Goal: Task Accomplishment & Management: Use online tool/utility

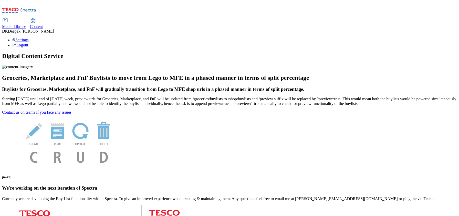
click at [43, 24] on span "Content" at bounding box center [36, 26] width 13 height 4
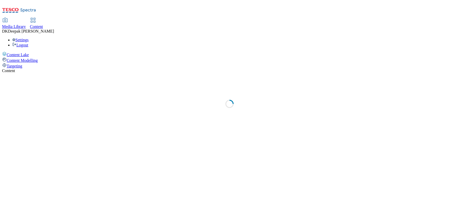
select select "ghs-uk"
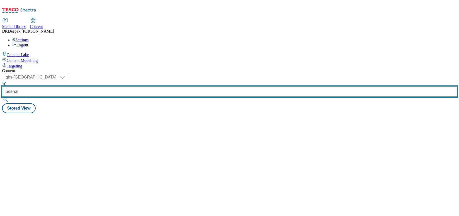
click at [121, 86] on input "text" at bounding box center [229, 91] width 455 height 10
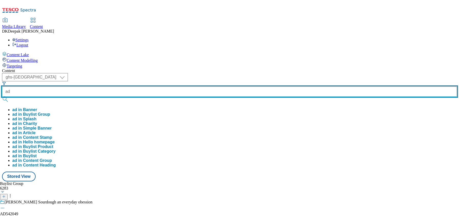
paste input "541983"
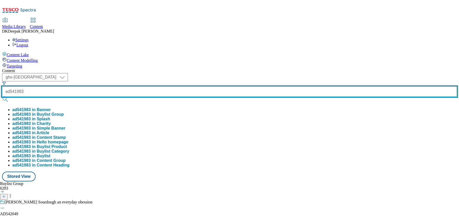
type input "ad541983"
click at [2, 97] on button "submit" at bounding box center [5, 99] width 7 height 5
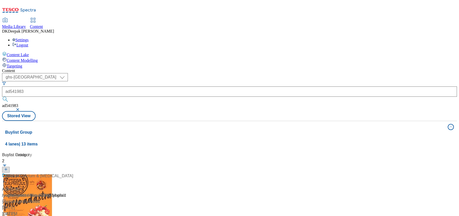
click at [38, 68] on div "Content Lake Content Modelling Targeting" at bounding box center [229, 59] width 455 height 17
click at [66, 192] on div "/ yoplait-petits-filous-25tw34 / yoplait" at bounding box center [34, 195] width 64 height 6
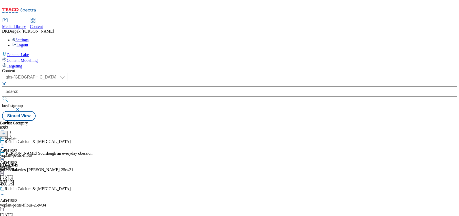
click at [5, 192] on icon at bounding box center [2, 194] width 5 height 5
click at [92, 202] on li "Edit" at bounding box center [51, 205] width 82 height 6
click at [5, 192] on icon at bounding box center [2, 194] width 5 height 5
click at [24, 202] on button "Edit" at bounding box center [17, 205] width 14 height 6
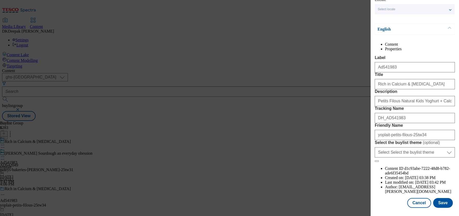
scroll to position [51, 0]
click at [417, 199] on button "Cancel" at bounding box center [419, 203] width 24 height 10
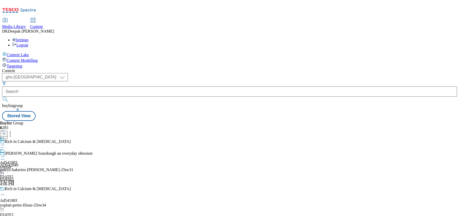
scroll to position [28, 0]
click at [17, 165] on div "yoplait" at bounding box center [8, 167] width 17 height 5
click at [5, 154] on icon at bounding box center [2, 156] width 5 height 5
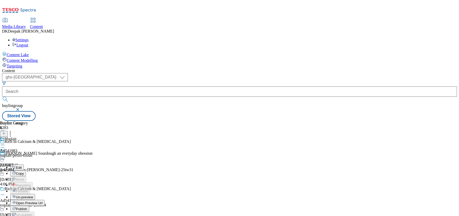
click at [24, 164] on button "Edit" at bounding box center [17, 167] width 14 height 6
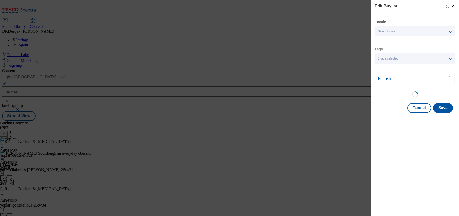
select select "tactical"
select select "supplier funded short term 1-3 weeks"
select select "dunnhumby"
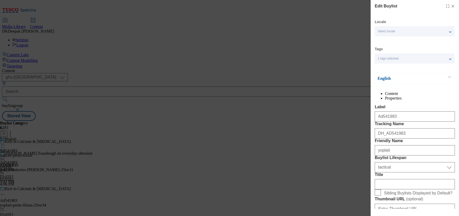
select select "Banner"
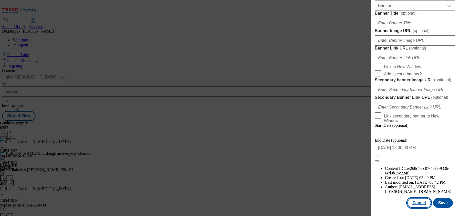
click at [423, 199] on button "Cancel" at bounding box center [419, 203] width 24 height 10
select select "tactical"
select select "supplier funded short term 1-3 weeks"
select select "dunnhumby"
select select "Banner"
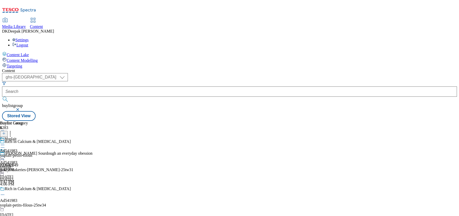
scroll to position [446, 0]
click at [32, 153] on div "yoplait-petits-filous" at bounding box center [16, 155] width 32 height 5
click at [5, 154] on icon at bounding box center [2, 156] width 5 height 5
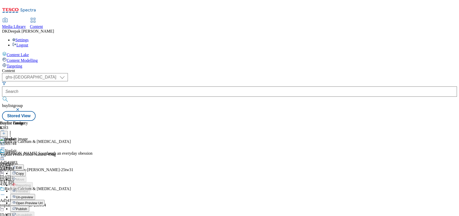
click at [24, 164] on button "Edit" at bounding box center [17, 167] width 14 height 6
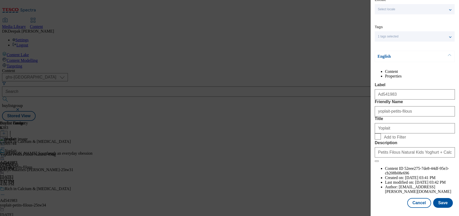
scroll to position [41, 0]
click at [417, 198] on button "Cancel" at bounding box center [419, 203] width 24 height 10
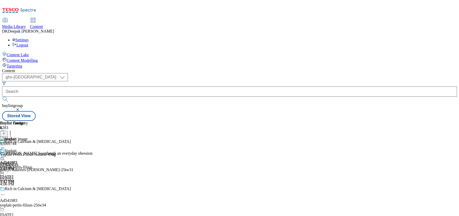
scroll to position [18, 0]
click at [5, 154] on icon at bounding box center [2, 156] width 5 height 5
click at [42, 201] on span "Open Preview Url" at bounding box center [29, 203] width 27 height 4
click at [32, 154] on div at bounding box center [16, 157] width 32 height 6
click at [45, 205] on li "Publish" at bounding box center [27, 208] width 34 height 6
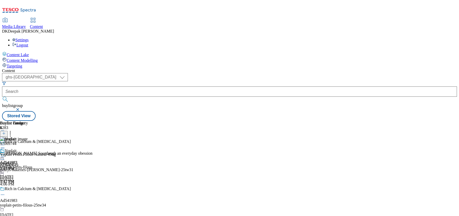
click at [5, 154] on icon at bounding box center [2, 156] width 5 height 5
click at [27, 207] on span "Publish" at bounding box center [21, 209] width 11 height 4
